Goal: Answer question/provide support: Answer question/provide support

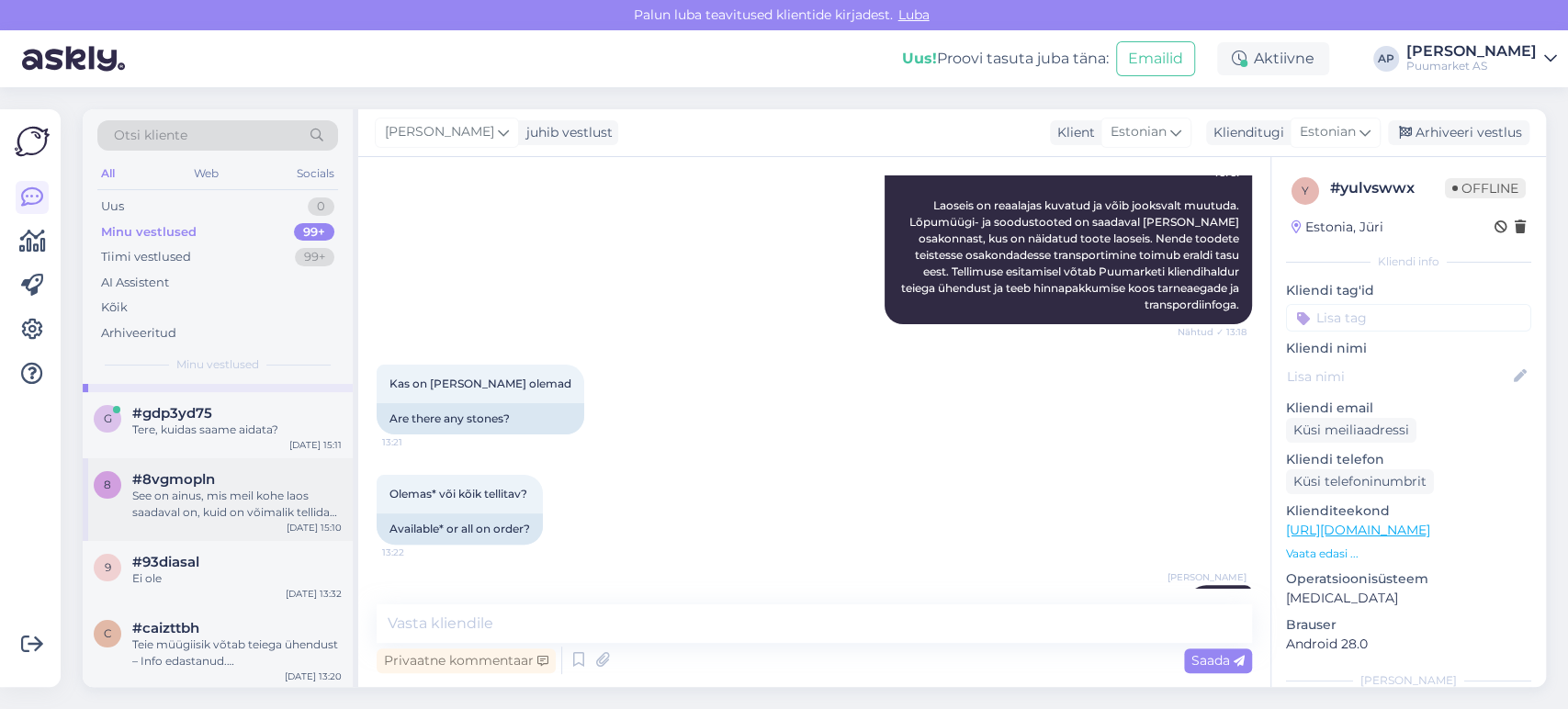
scroll to position [102, 0]
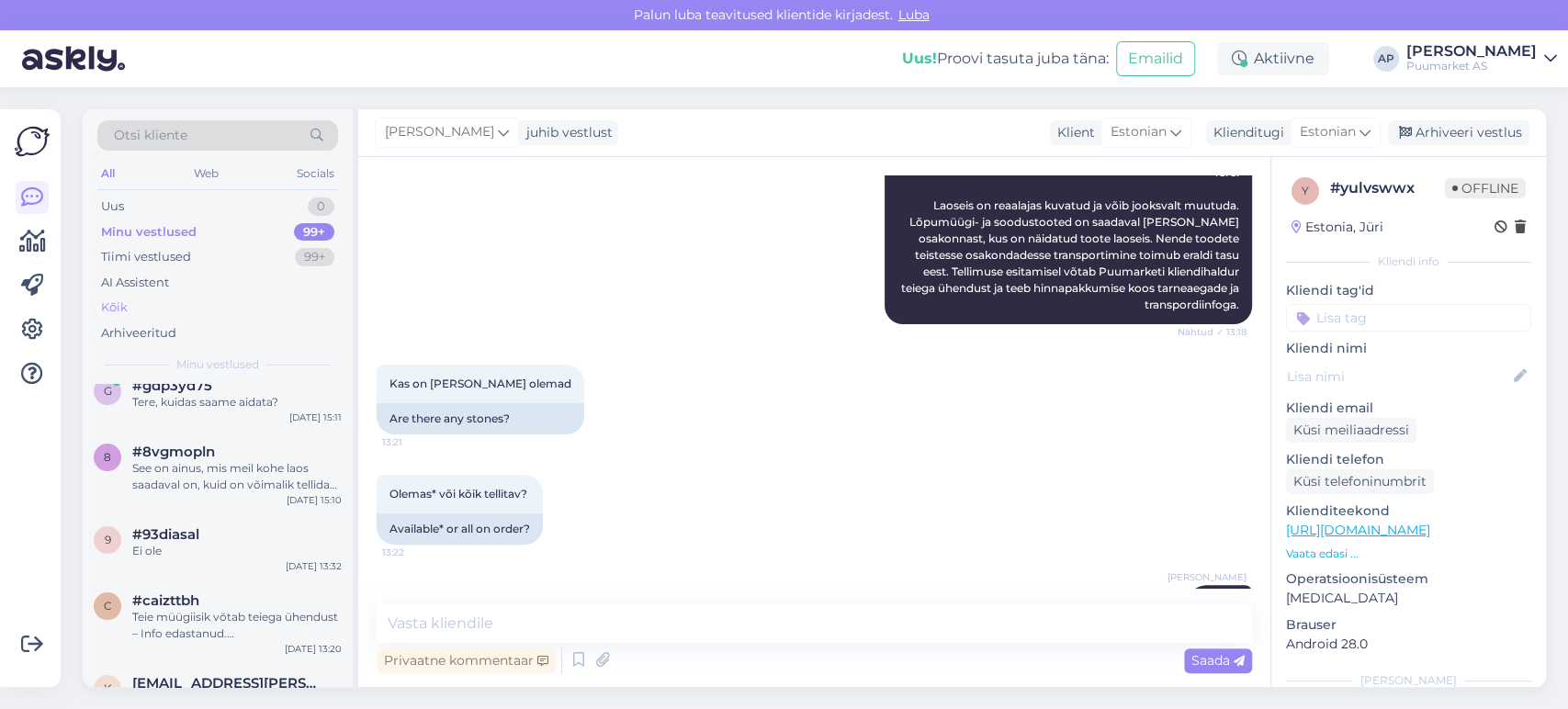
click at [157, 299] on div "Kõik" at bounding box center [218, 307] width 241 height 25
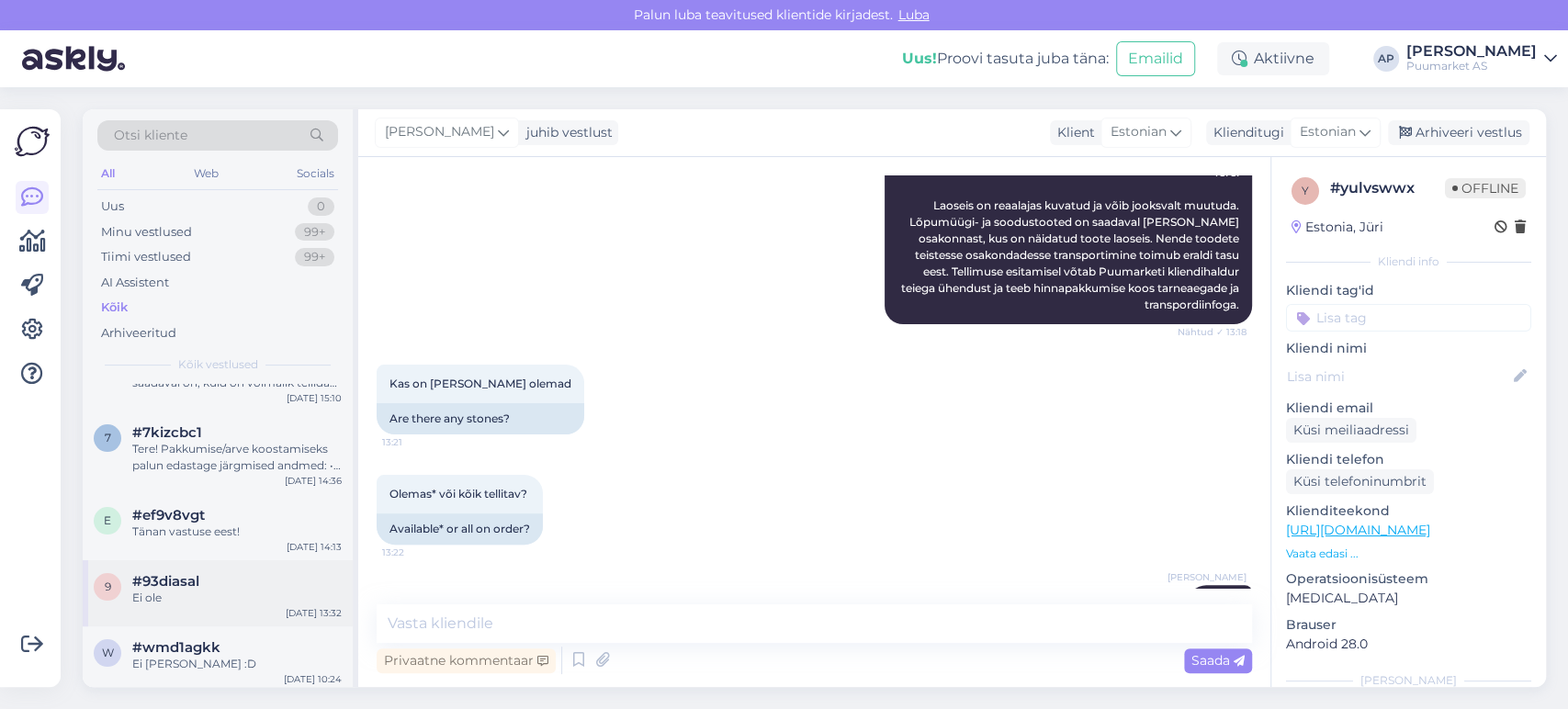
scroll to position [306, 0]
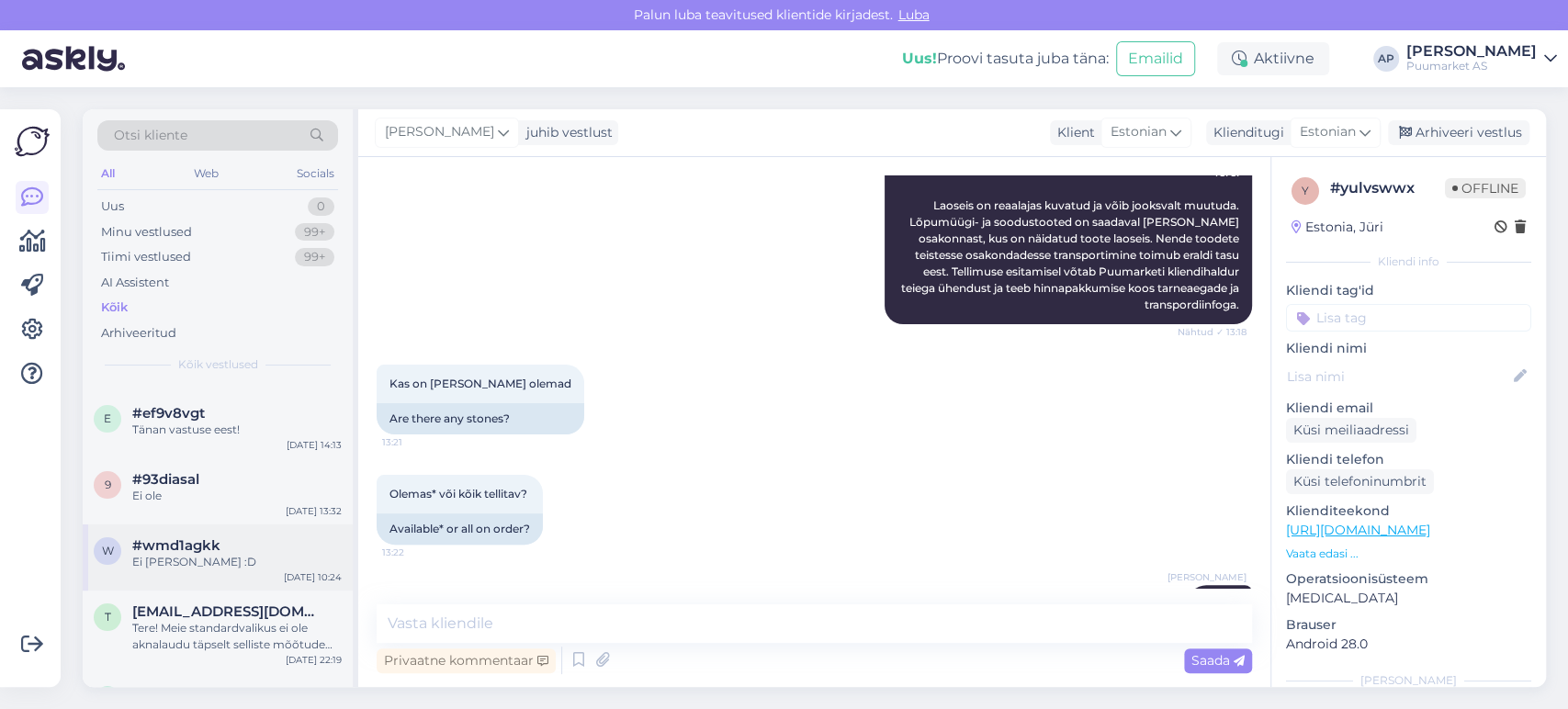
click at [233, 571] on div "w #wmd1agkk Ei ole hullu. :D [DATE] 10:24" at bounding box center [218, 557] width 270 height 66
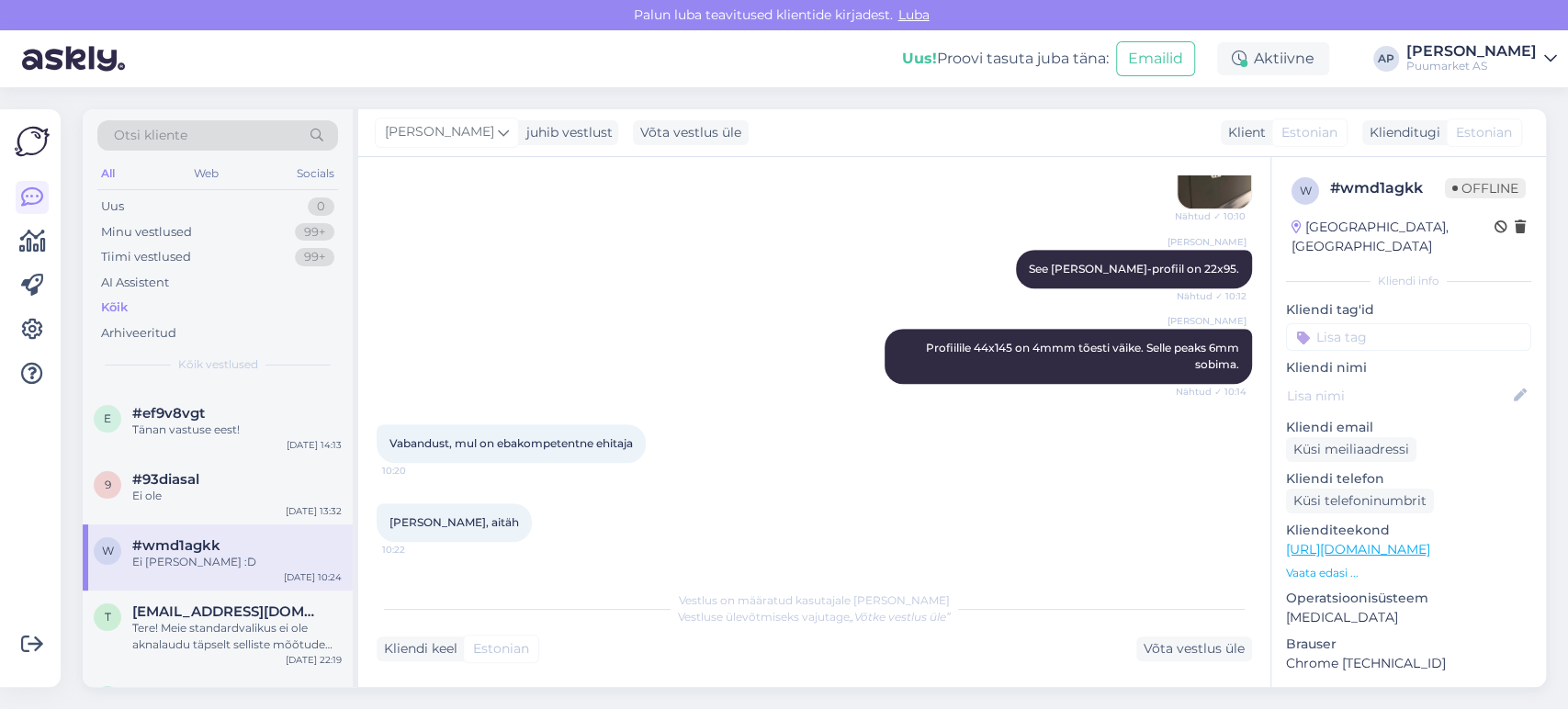
scroll to position [691, 0]
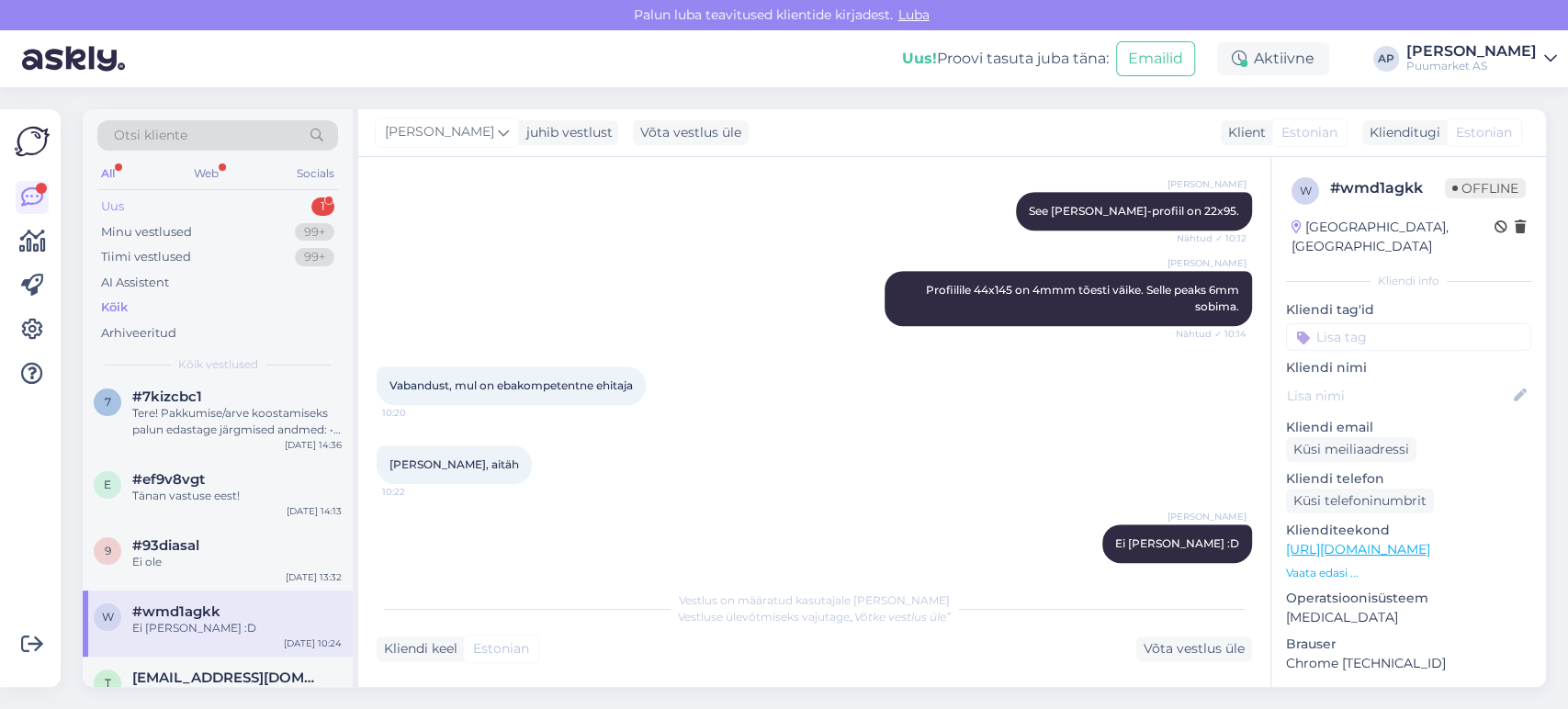
click at [174, 205] on div "Uus 1" at bounding box center [218, 206] width 241 height 25
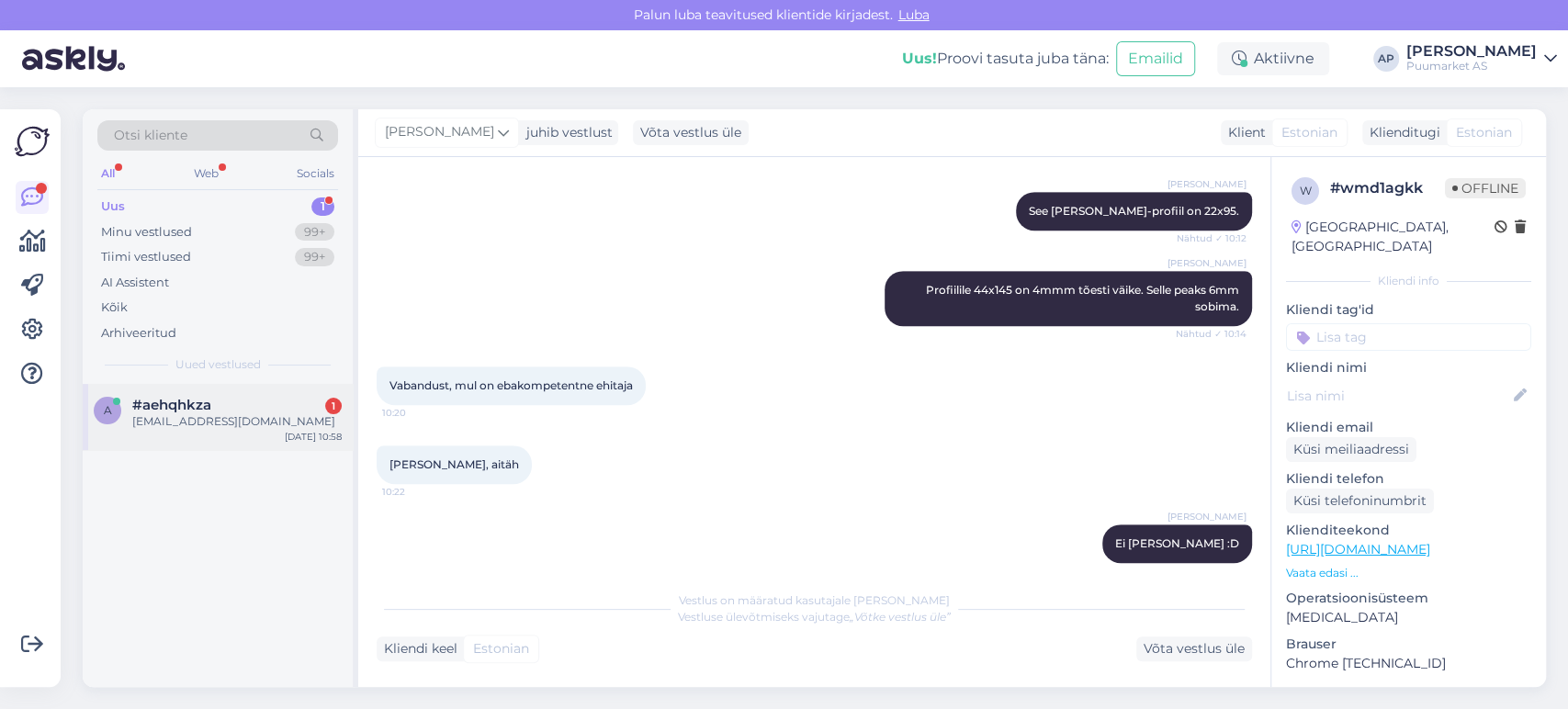
click at [226, 397] on div "#aehqhkza 1" at bounding box center [237, 404] width 210 height 17
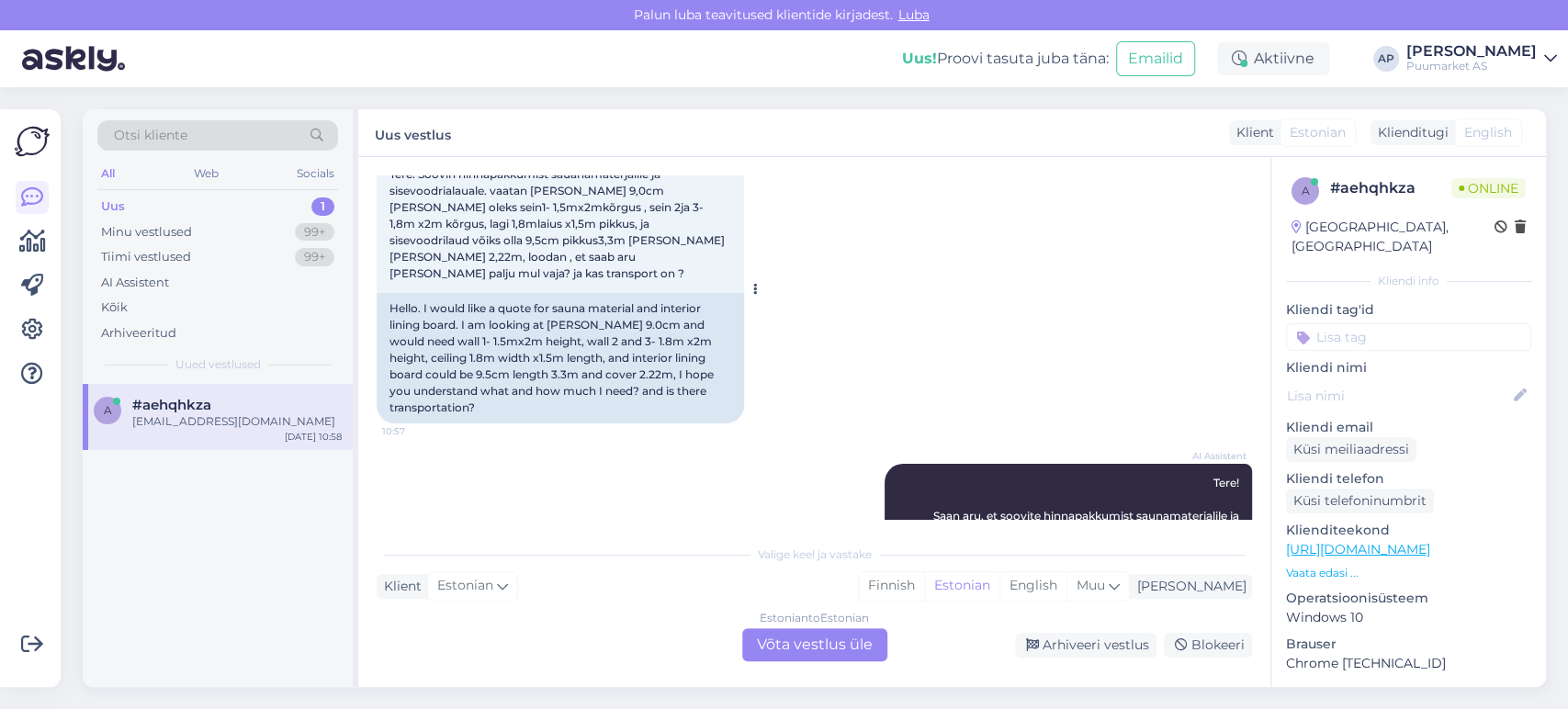
scroll to position [346, 0]
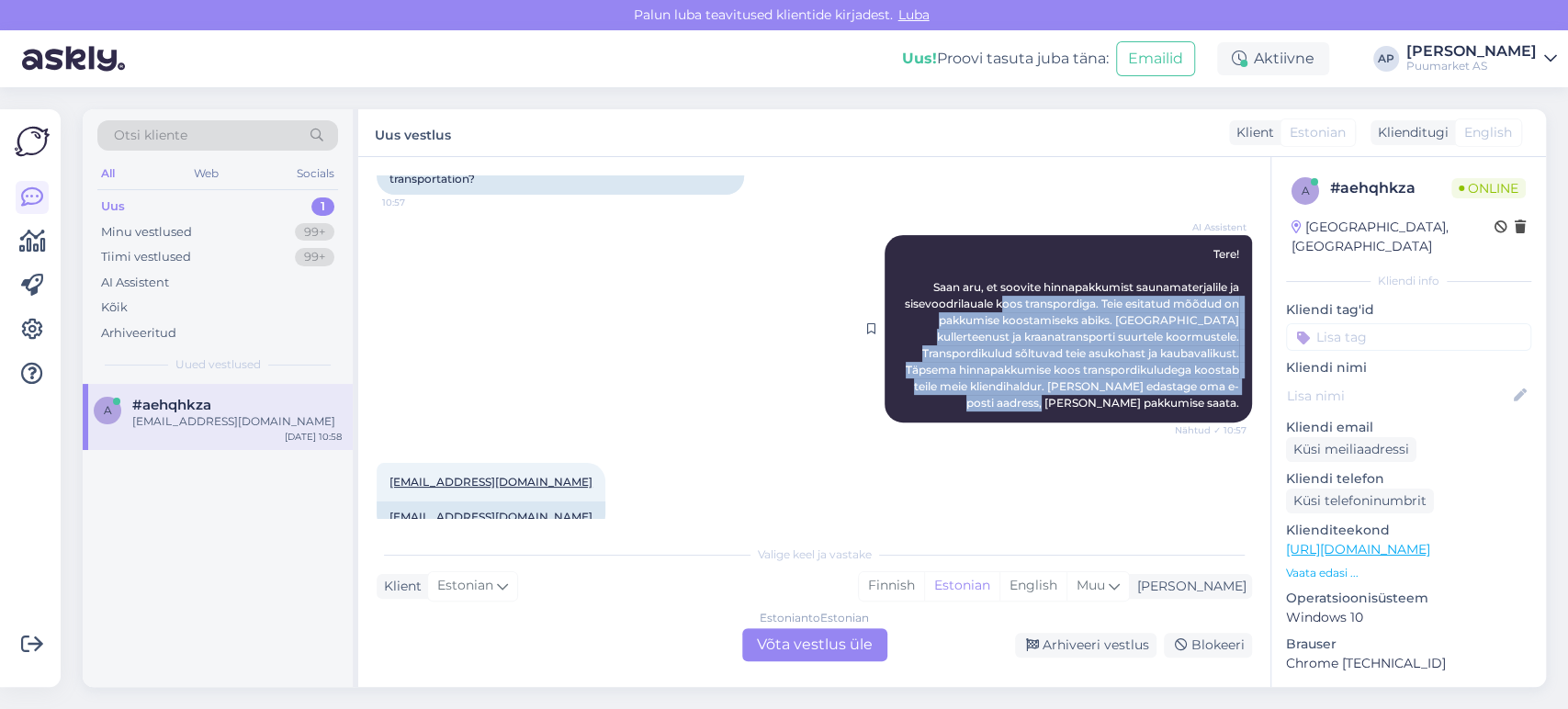
drag, startPoint x: 994, startPoint y: 274, endPoint x: 1117, endPoint y: 363, distance: 151.8
click at [1117, 363] on span "Tere! Saan aru, et soovite hinnapakkumist saunamaterjalile ja sisevoodrilauale …" at bounding box center [1073, 327] width 337 height 162
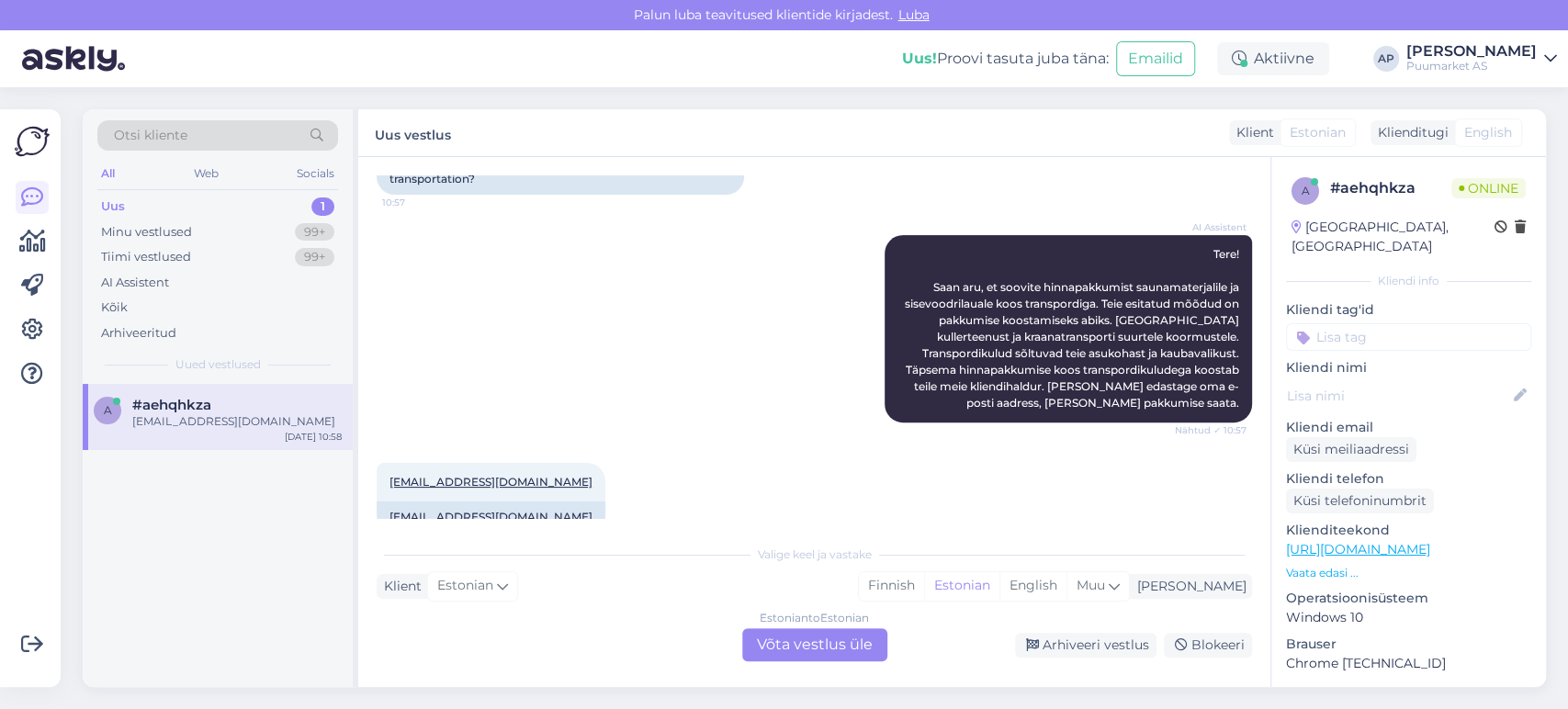
click at [818, 640] on div "Estonian to Estonian Võta vestlus üle" at bounding box center [814, 645] width 145 height 33
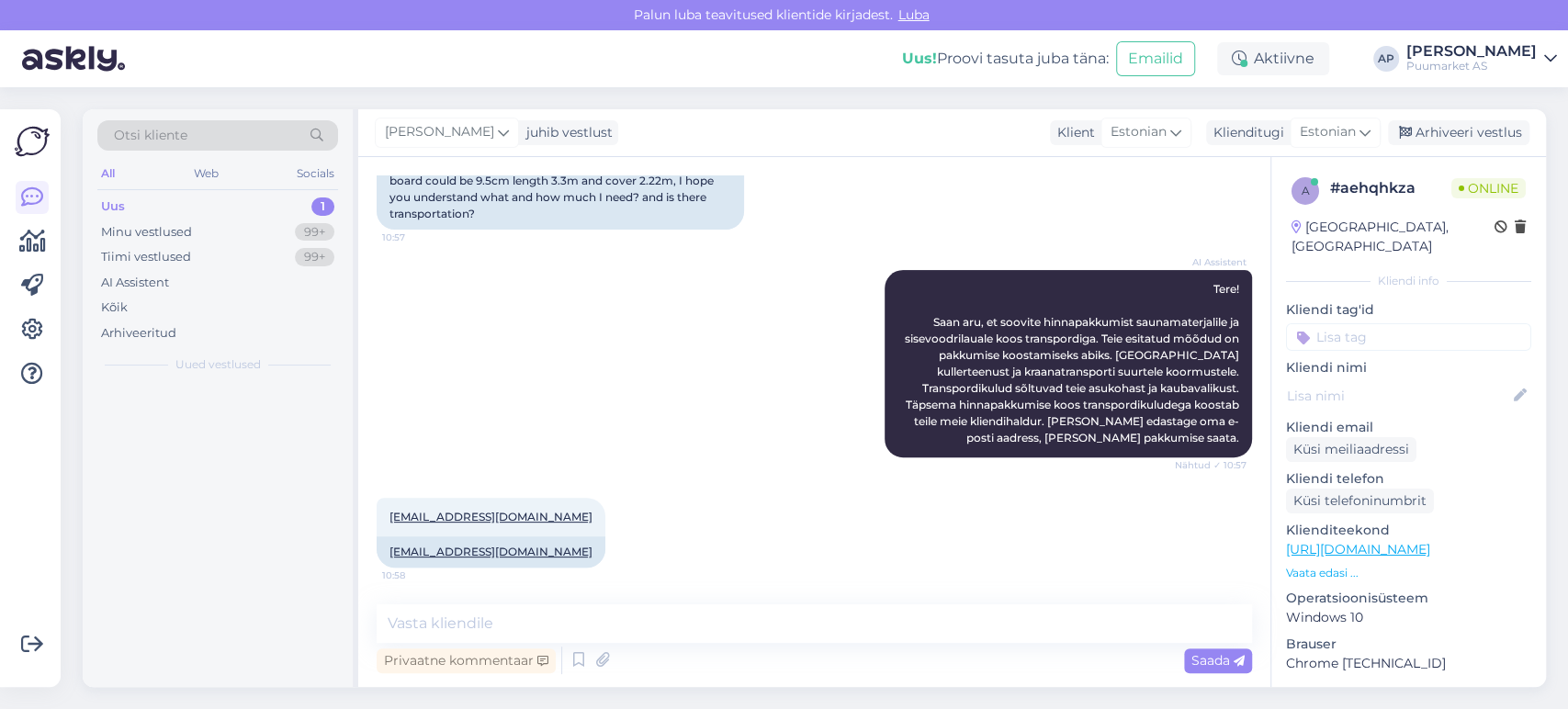
scroll to position [277, 0]
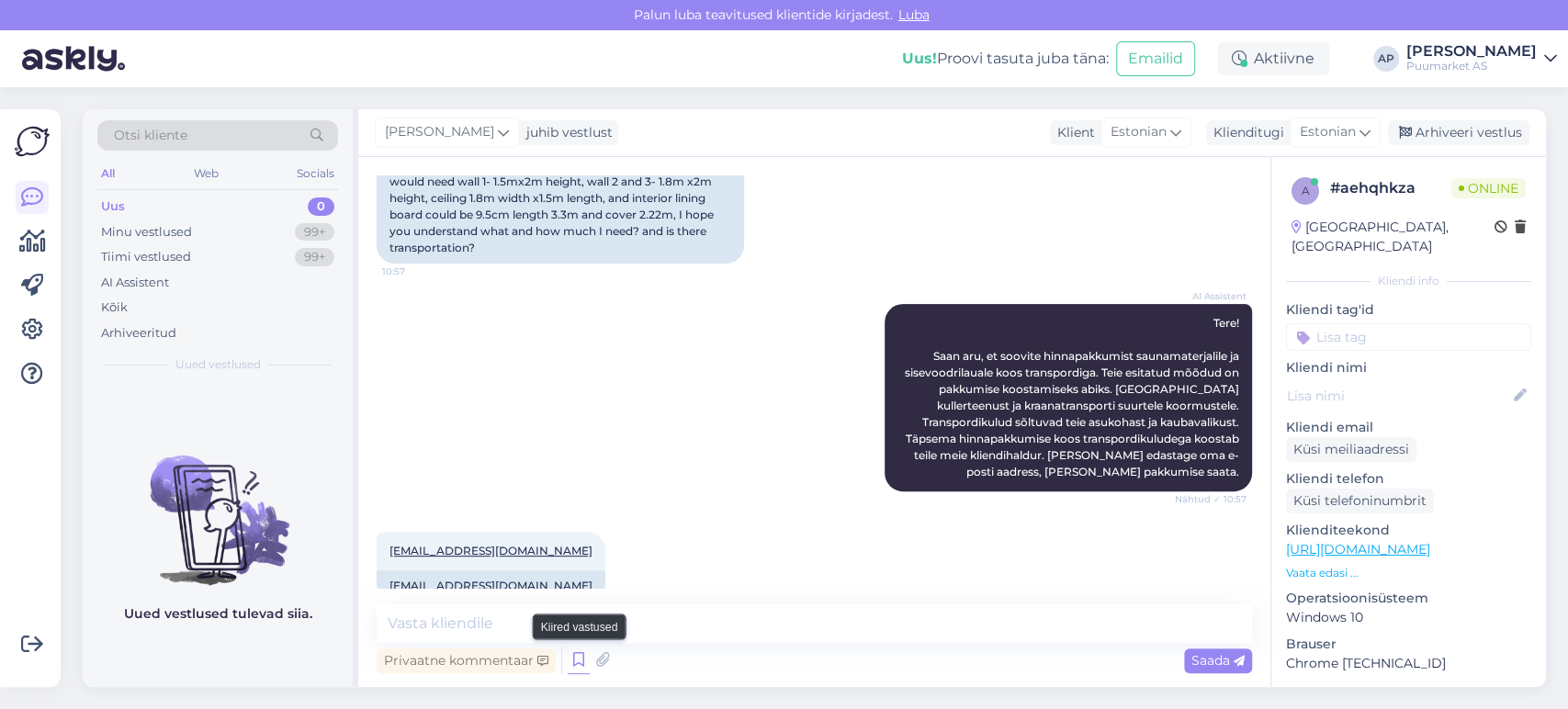
click at [580, 663] on icon at bounding box center [578, 660] width 22 height 27
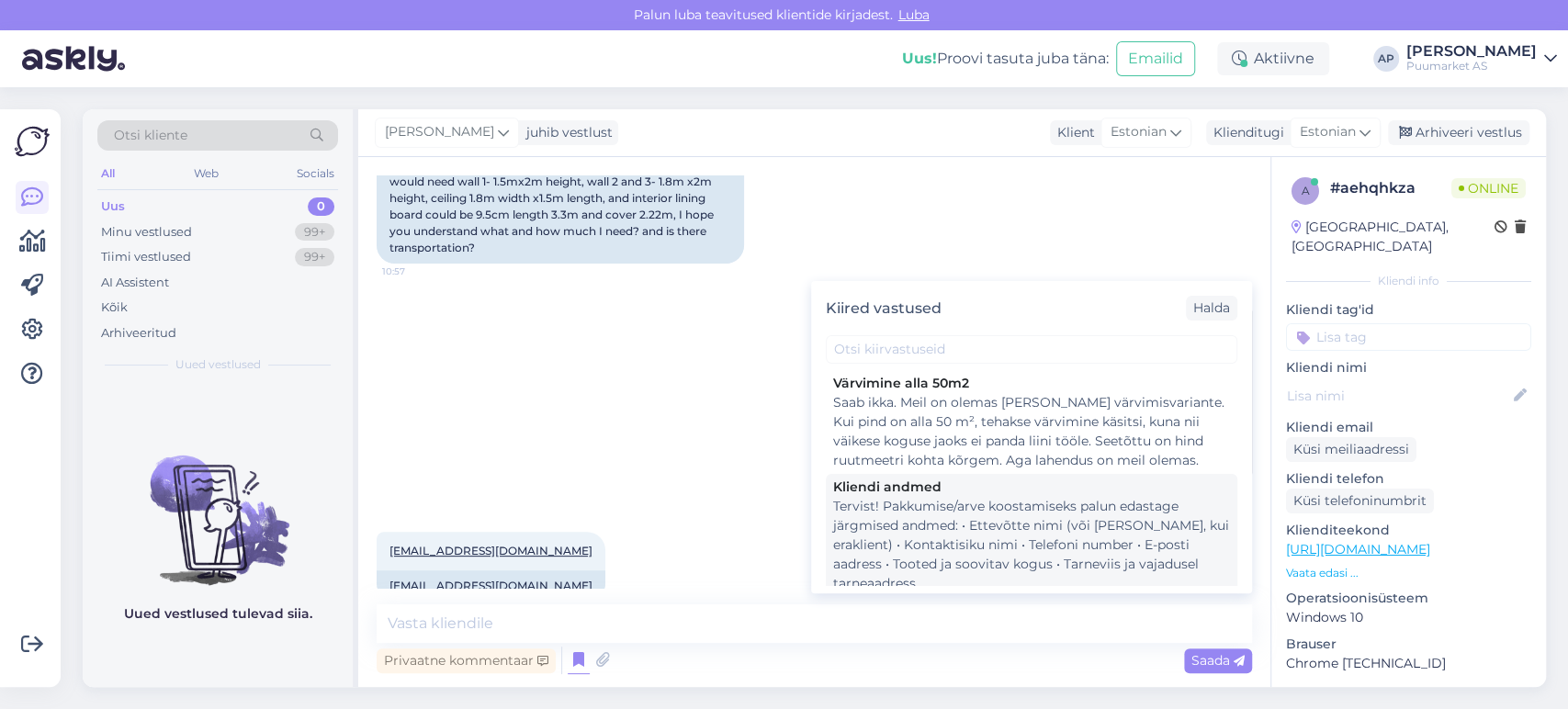
scroll to position [204, 0]
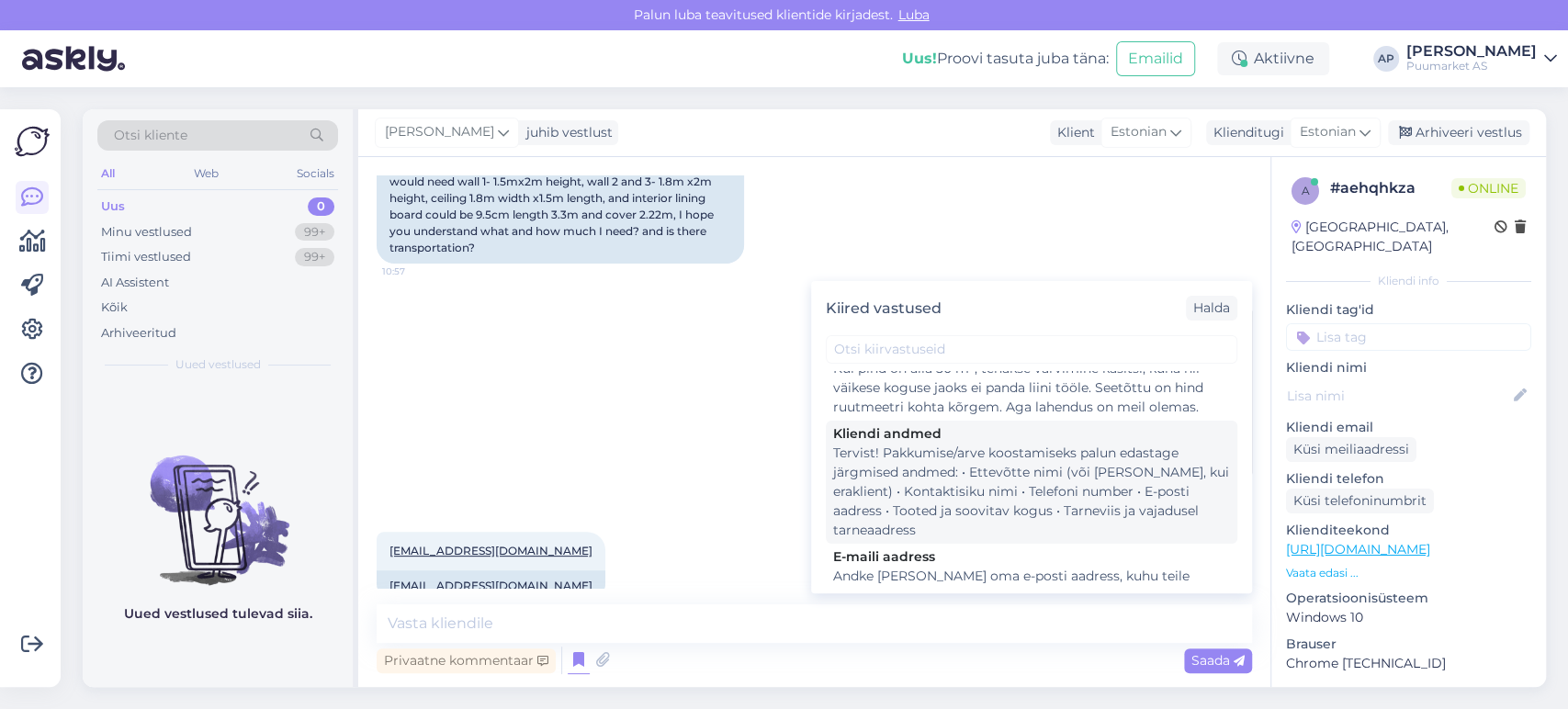
click at [957, 513] on div "Tervist! Pakkumise/arve koostamiseks palun edastage järgmised andmed: • Ettevõt…" at bounding box center [1031, 491] width 396 height 96
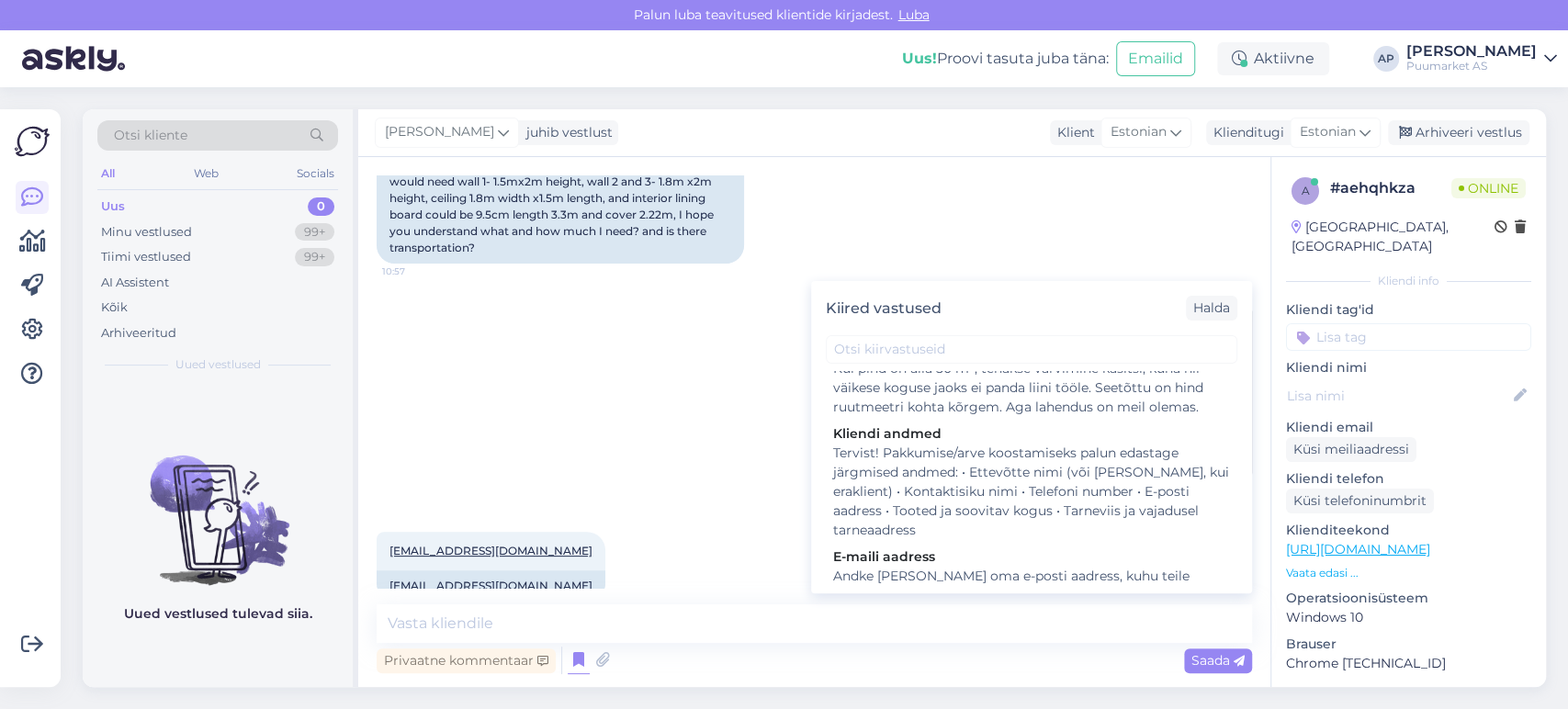
type textarea "Tervist! Pakkumise/arve koostamiseks palun edastage järgmised andmed: • Ettevõt…"
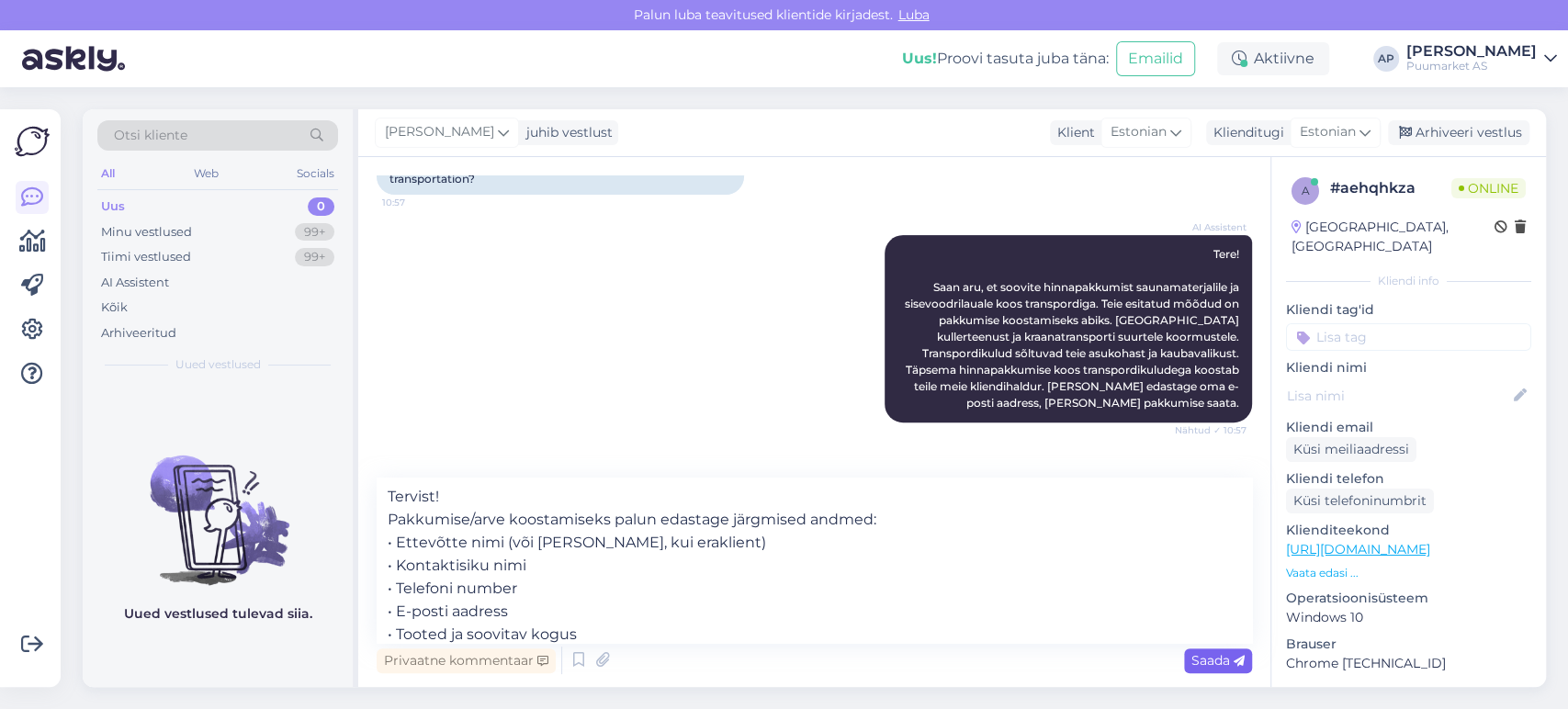
click at [1235, 658] on icon at bounding box center [1239, 660] width 11 height 11
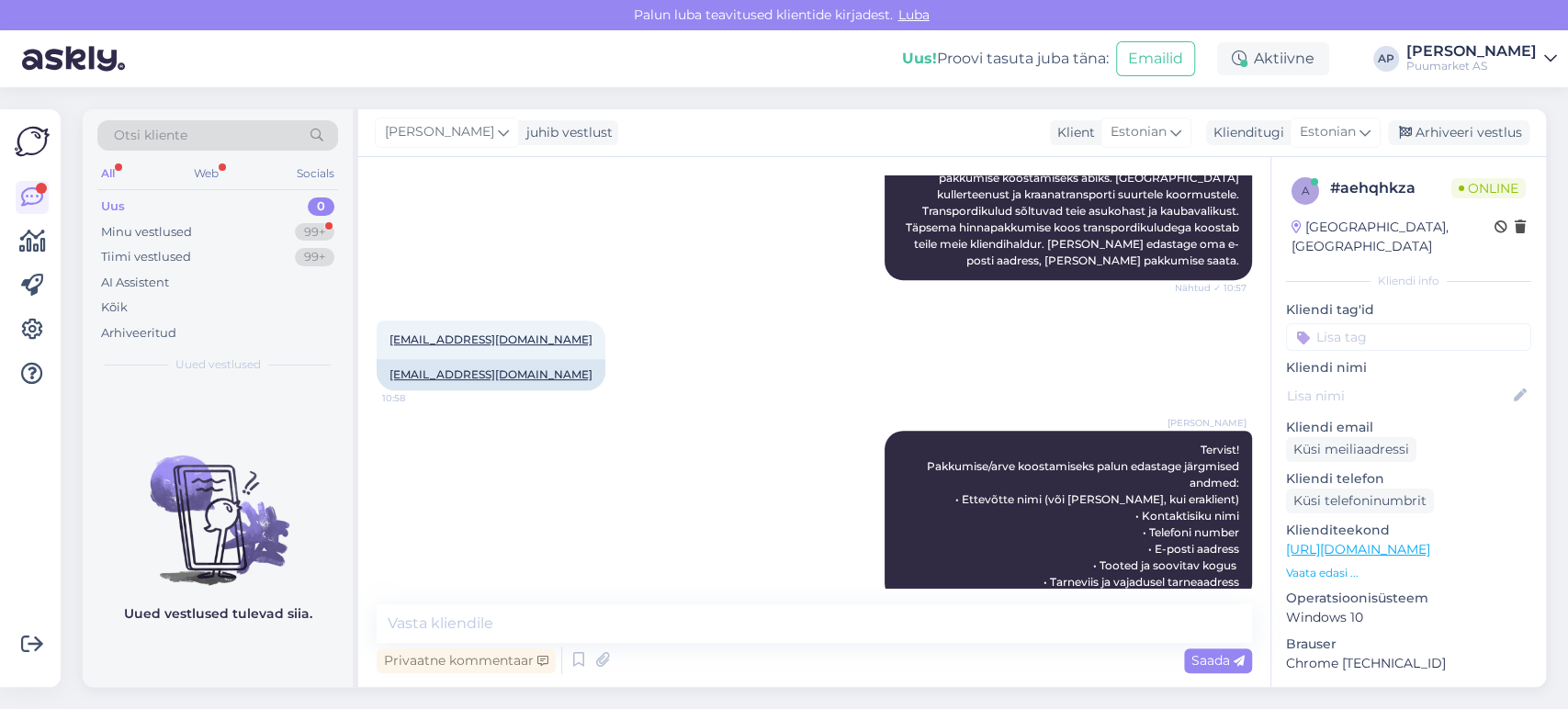
scroll to position [584, 0]
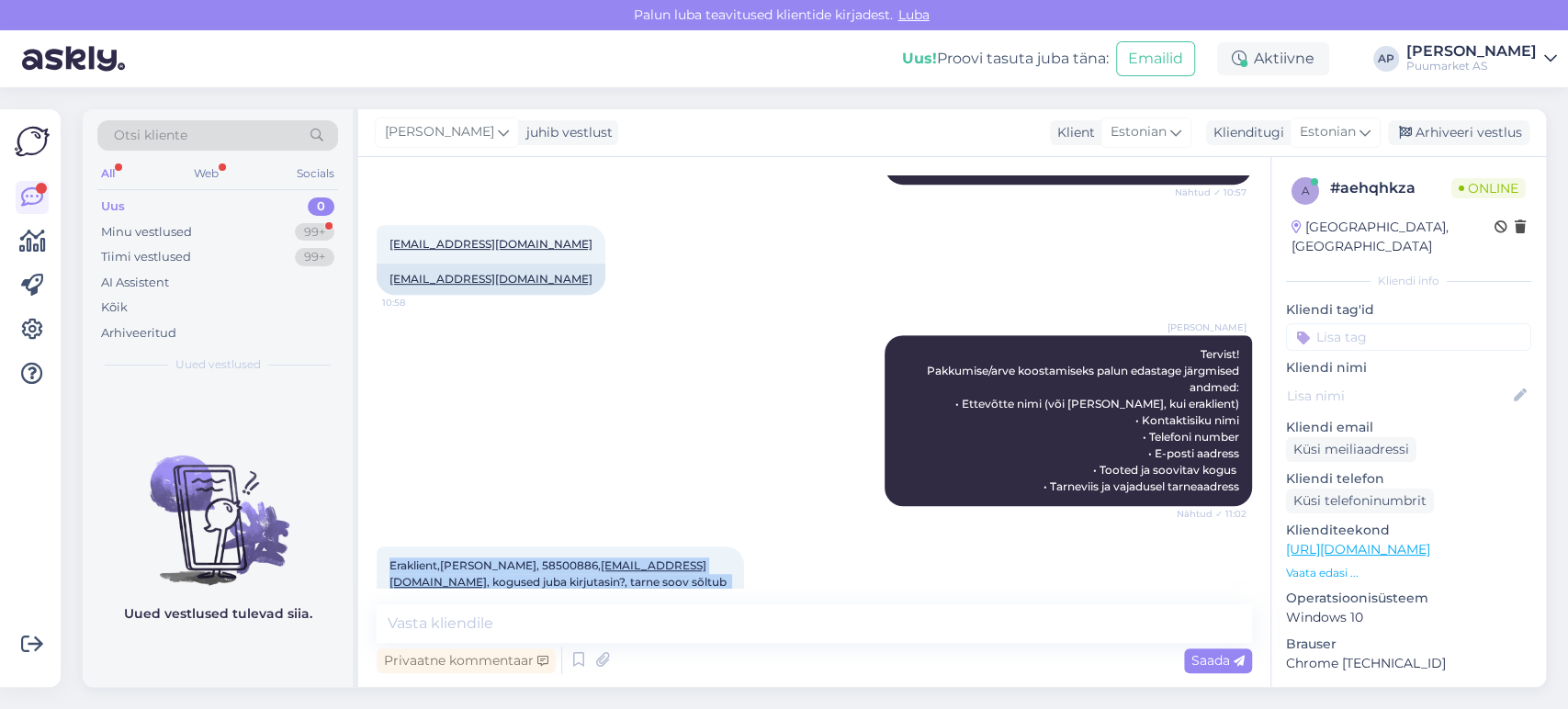
drag, startPoint x: 388, startPoint y: 529, endPoint x: 684, endPoint y: 554, distance: 297.1
click at [684, 554] on div "[PERSON_NAME],[PERSON_NAME], 58500886, [EMAIL_ADDRESS][DOMAIN_NAME] , kogused j…" at bounding box center [561, 582] width 367 height 72
copy span "[PERSON_NAME],[PERSON_NAME], 58500886, [EMAIL_ADDRESS][DOMAIN_NAME] , kogused j…"
click at [698, 564] on div "[PERSON_NAME],[PERSON_NAME], 58500886, [EMAIL_ADDRESS][DOMAIN_NAME] , kogused j…" at bounding box center [561, 582] width 367 height 72
click at [131, 551] on img at bounding box center [218, 505] width 270 height 165
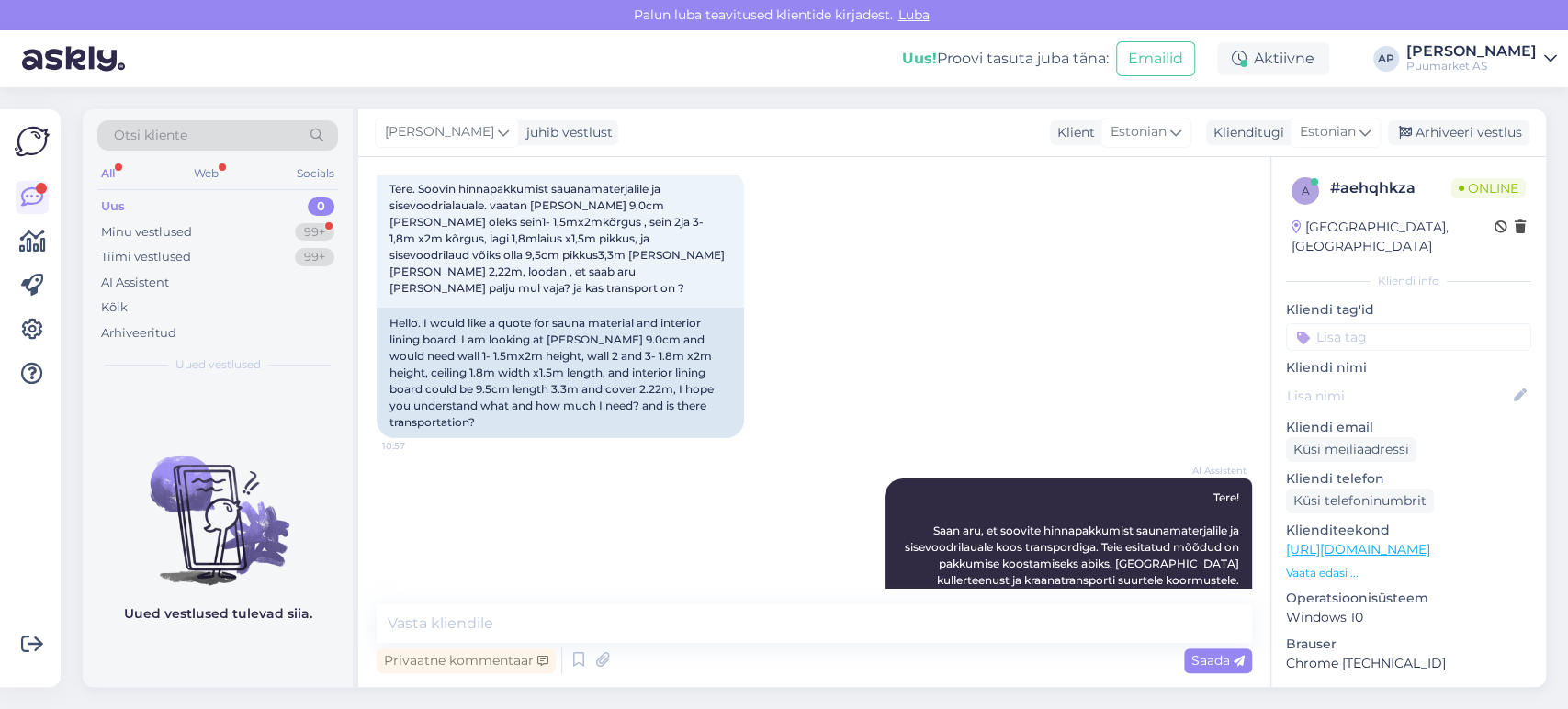
scroll to position [74, 0]
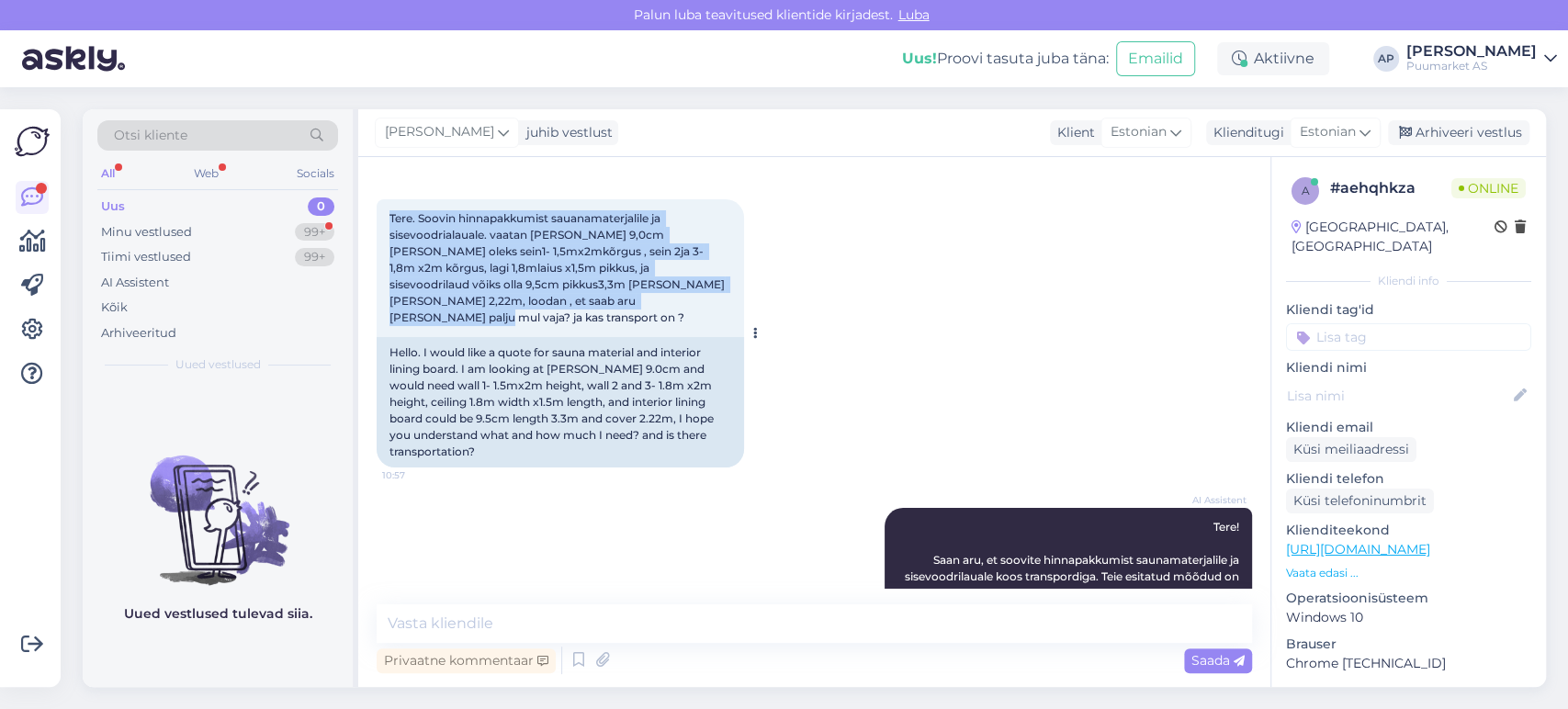
drag, startPoint x: 385, startPoint y: 217, endPoint x: 595, endPoint y: 305, distance: 227.7
click at [595, 305] on div "Tere. Soovin hinnapakkumist sauanamaterjalile ja sisevoodrialauale. vaatan [PER…" at bounding box center [561, 268] width 367 height 138
copy span "Tere. Soovin hinnapakkumist sauanamaterjalile ja sisevoodrialauale. vaatan [PER…"
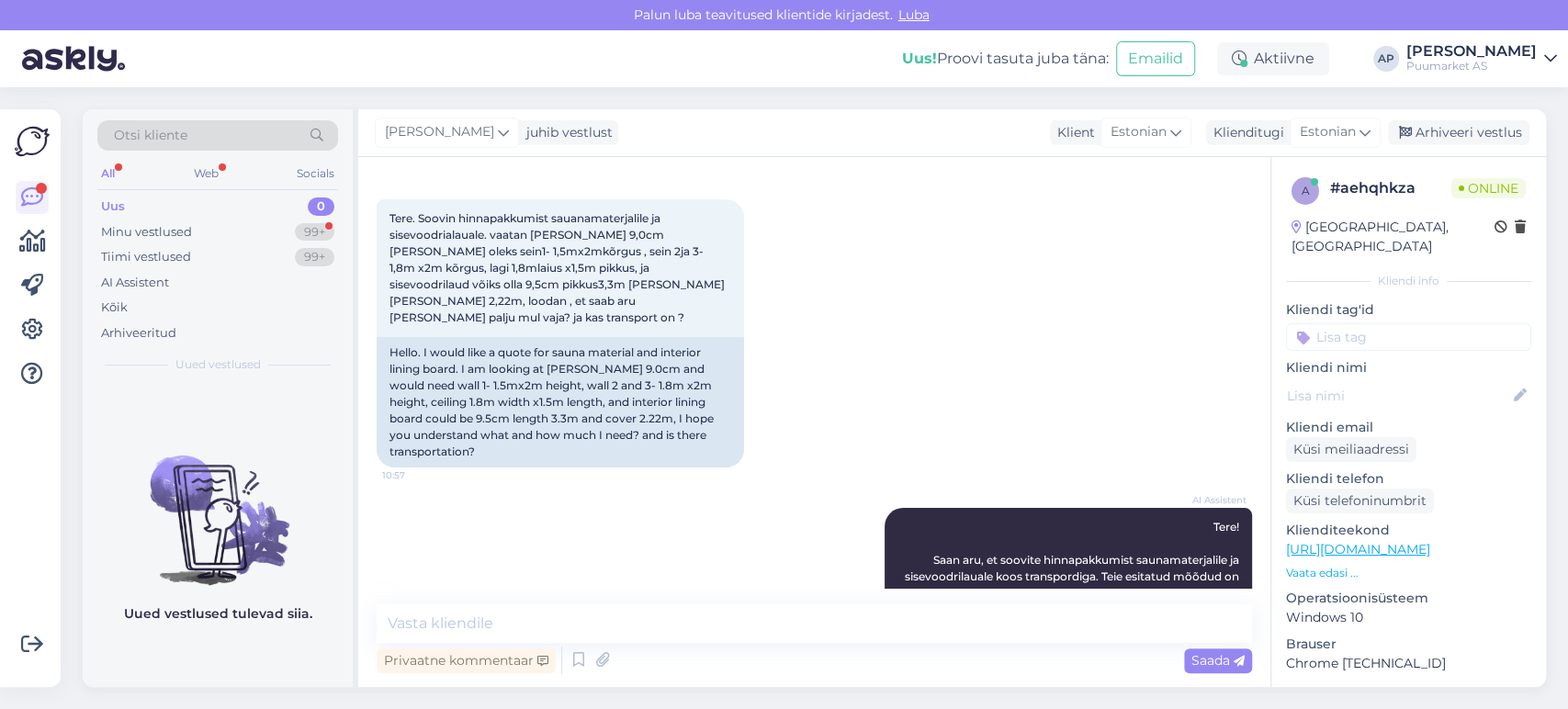
drag, startPoint x: 281, startPoint y: 407, endPoint x: 311, endPoint y: 372, distance: 46.1
click at [286, 407] on div "Uued vestlused tulevad siia." at bounding box center [218, 535] width 270 height 303
